Goal: Transaction & Acquisition: Purchase product/service

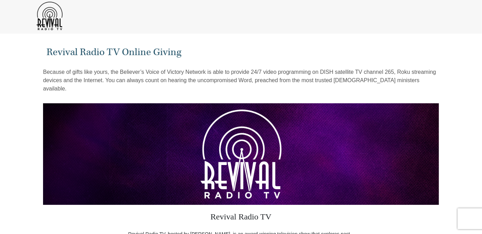
click at [354, 103] on img at bounding box center [241, 154] width 396 height 102
click at [409, 12] on div at bounding box center [241, 16] width 416 height 28
click at [407, 11] on div at bounding box center [241, 16] width 416 height 28
click at [307, 19] on div at bounding box center [241, 16] width 416 height 28
click at [298, 35] on div at bounding box center [241, 35] width 482 height 2
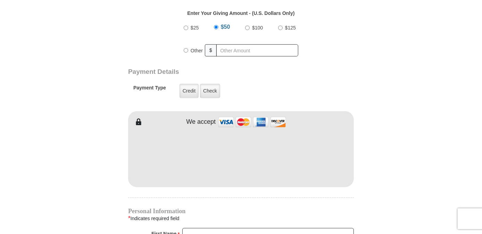
scroll to position [284, 0]
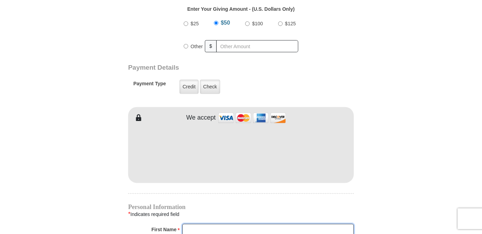
type input "Bert"
type input "McManus"
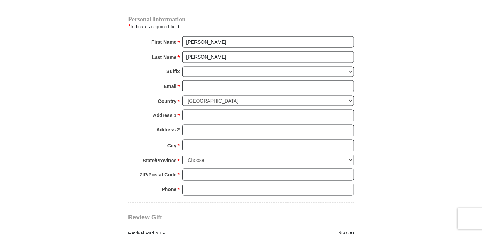
scroll to position [473, 0]
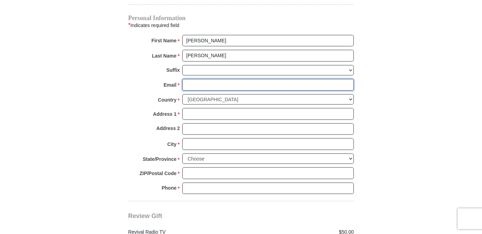
click at [219, 79] on input "Email *" at bounding box center [267, 85] width 171 height 12
type input "bertmcm@yahoo.com"
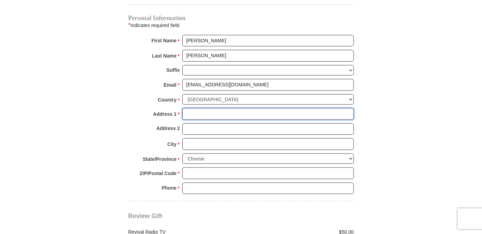
type input "501 Lankford Farms Drive"
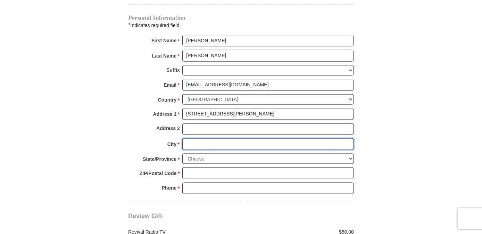
type input "Cleburne"
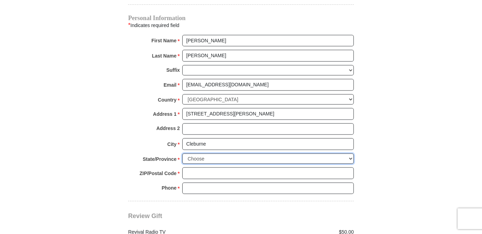
select select "TX"
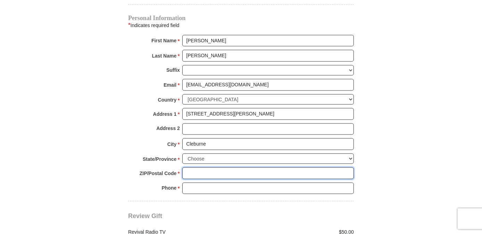
type input "76031"
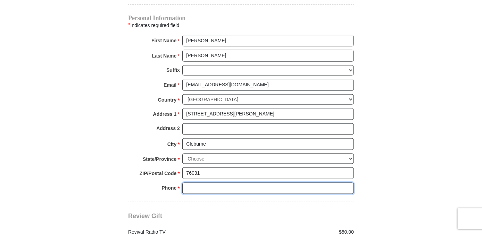
type input "5129887019"
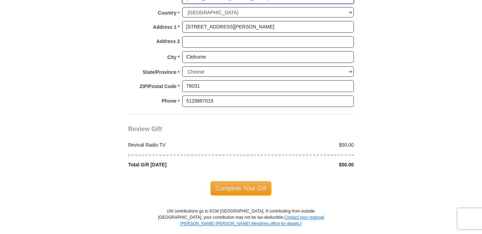
scroll to position [663, 0]
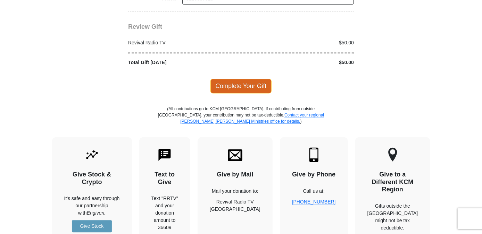
click at [245, 79] on span "Complete Your Gift" at bounding box center [240, 86] width 61 height 15
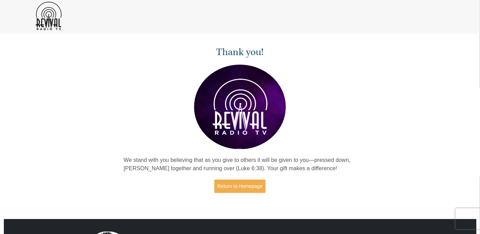
click at [53, 18] on img at bounding box center [48, 16] width 26 height 28
click at [235, 105] on img at bounding box center [240, 107] width 92 height 85
click at [254, 112] on img at bounding box center [240, 107] width 92 height 85
